Goal: Task Accomplishment & Management: Use online tool/utility

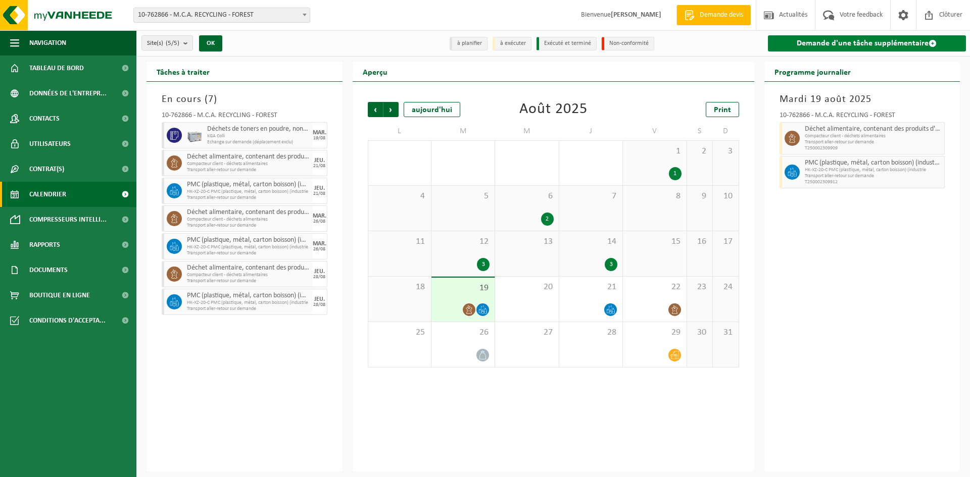
click at [865, 45] on link "Demande d'une tâche supplémentaire" at bounding box center [867, 43] width 199 height 16
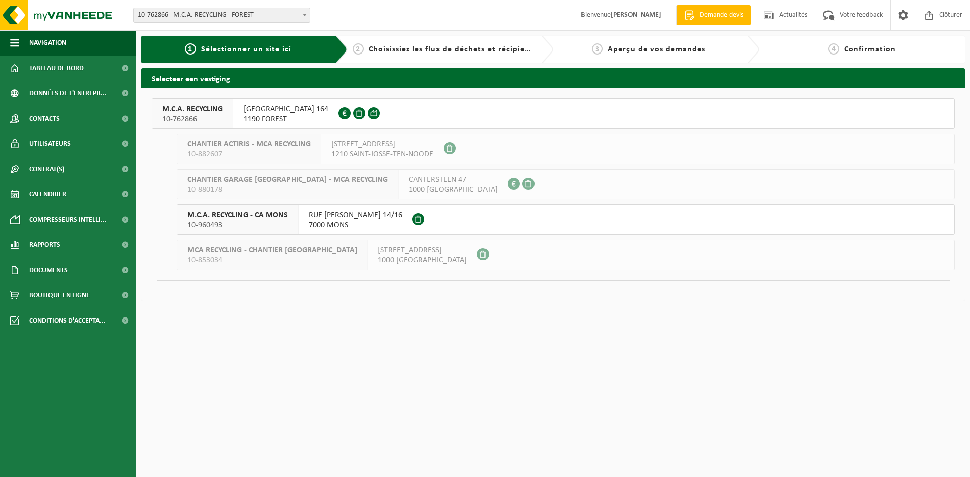
click at [214, 120] on span "10-762866" at bounding box center [192, 119] width 61 height 10
